Goal: Navigation & Orientation: Find specific page/section

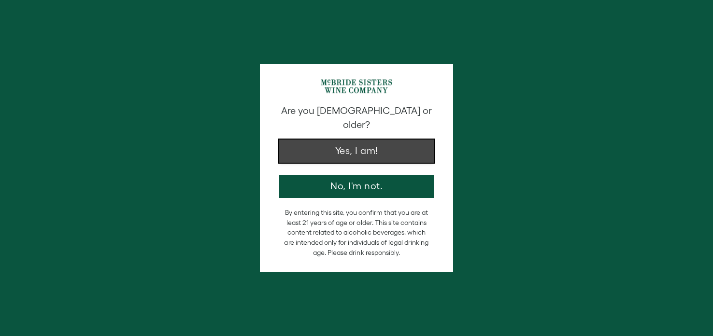
click at [376, 142] on button "Yes, I am!" at bounding box center [356, 151] width 155 height 23
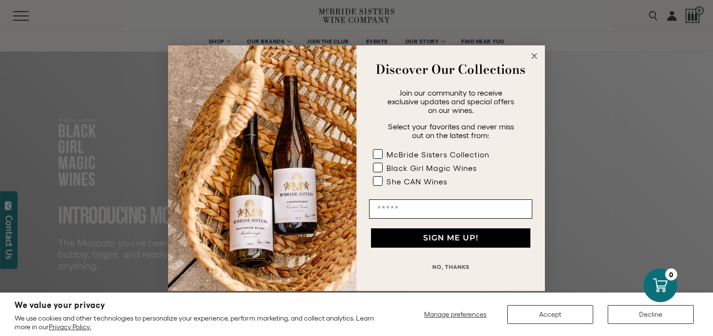
click at [534, 56] on icon "Close dialog" at bounding box center [534, 56] width 5 height 5
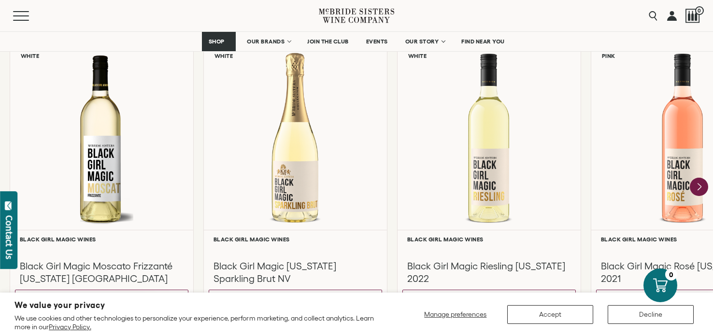
scroll to position [848, 0]
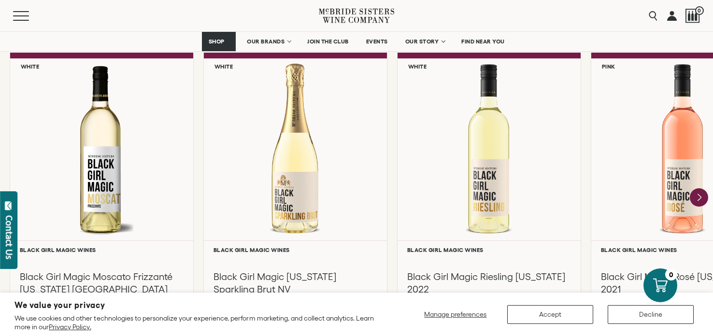
click at [0, 0] on div at bounding box center [0, 0] width 0 height 0
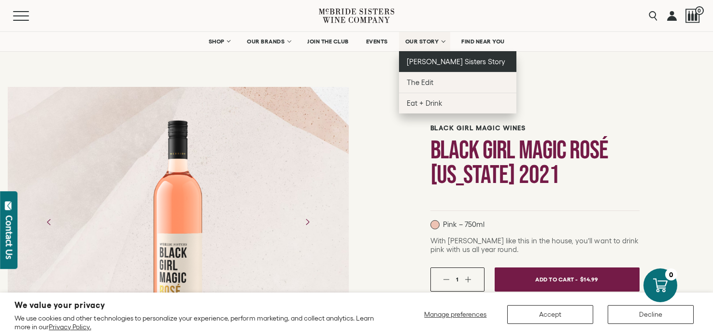
click at [431, 60] on span "[PERSON_NAME] Sisters Story" at bounding box center [456, 61] width 99 height 8
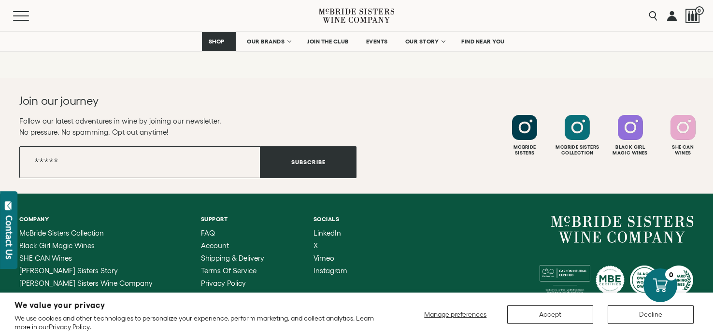
scroll to position [3881, 0]
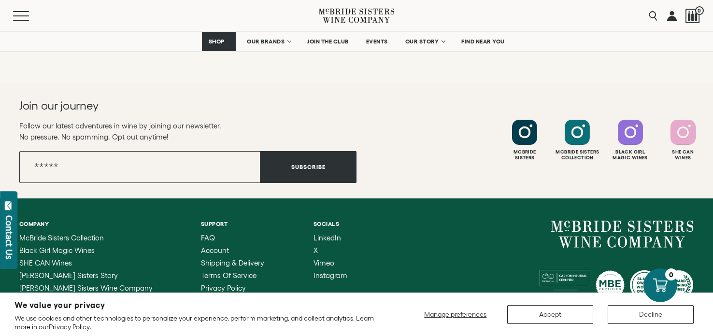
click at [51, 297] on span "Affiliate Program" at bounding box center [46, 301] width 55 height 8
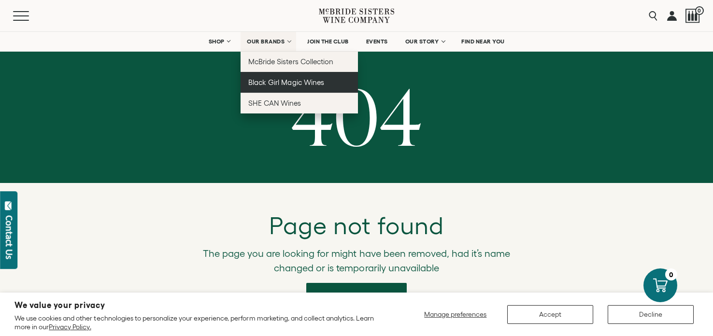
click at [257, 85] on span "Black Girl Magic Wines" at bounding box center [285, 82] width 75 height 8
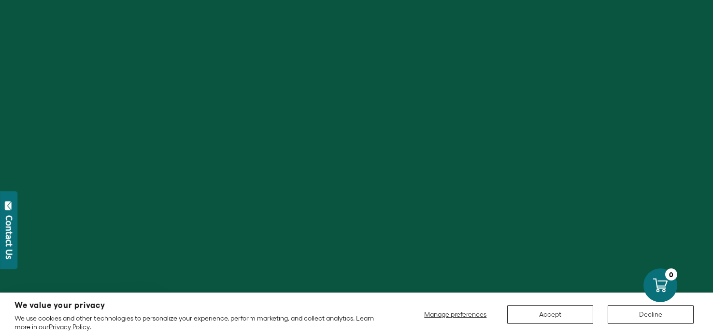
drag, startPoint x: 711, startPoint y: 28, endPoint x: 708, endPoint y: 100, distance: 71.5
